Goal: Transaction & Acquisition: Purchase product/service

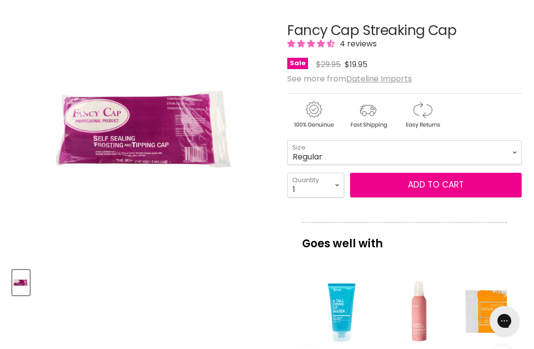
click at [157, 144] on img "Fancy Cap Streaking Cap image. Click or Scroll to Zoom." at bounding box center [99, 130] width 175 height 262
click at [125, 142] on img "Fancy Cap Streaking Cap image. Click or Scroll to Zoom." at bounding box center [99, 130] width 175 height 262
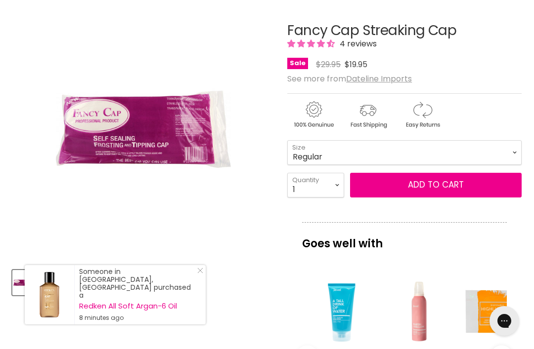
click at [199, 274] on icon "Close Icon" at bounding box center [200, 271] width 6 height 6
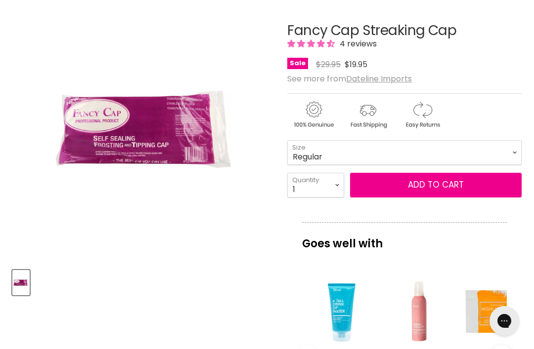
click at [367, 55] on div "Fancy Cap Streaking Cap 4 reviews Sale Original Price $29.95 Current Price $19.…" at bounding box center [404, 47] width 234 height 48
click at [364, 45] on span "4 reviews" at bounding box center [357, 43] width 40 height 11
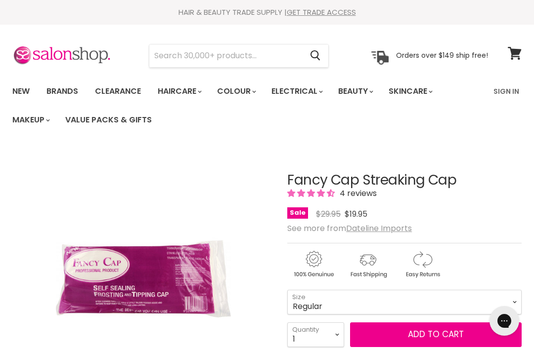
click at [121, 96] on link "Clearance" at bounding box center [117, 91] width 61 height 21
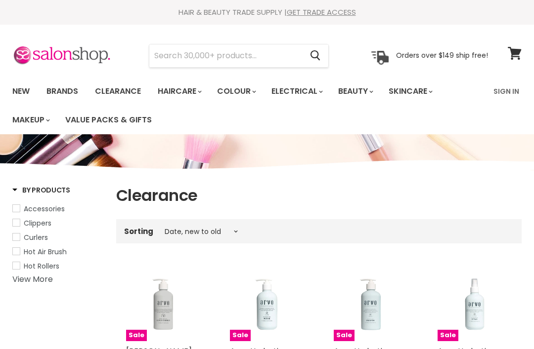
select select "created-descending"
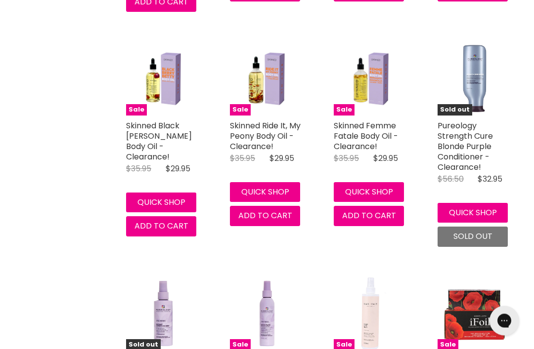
scroll to position [2462, 0]
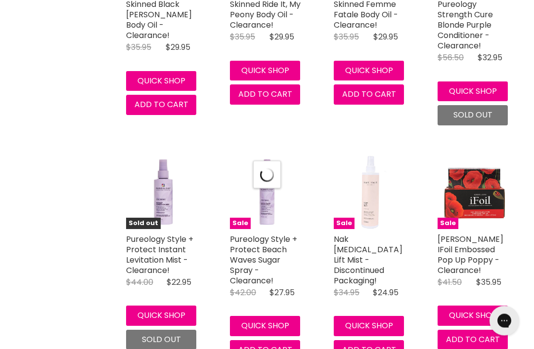
select select "created-descending"
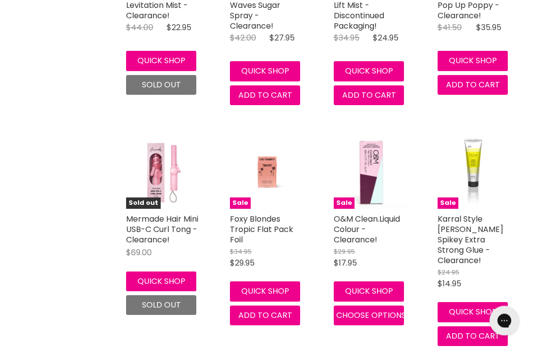
scroll to position [2838, 0]
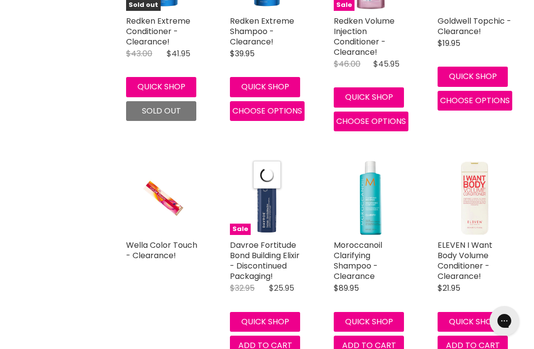
select select "created-descending"
